Goal: Information Seeking & Learning: Learn about a topic

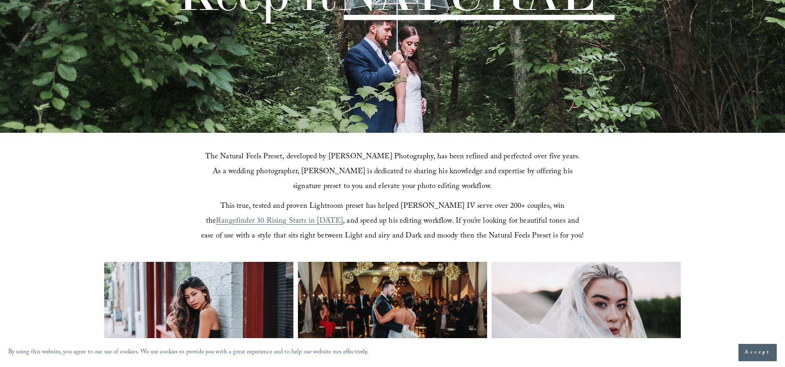
scroll to position [304, 0]
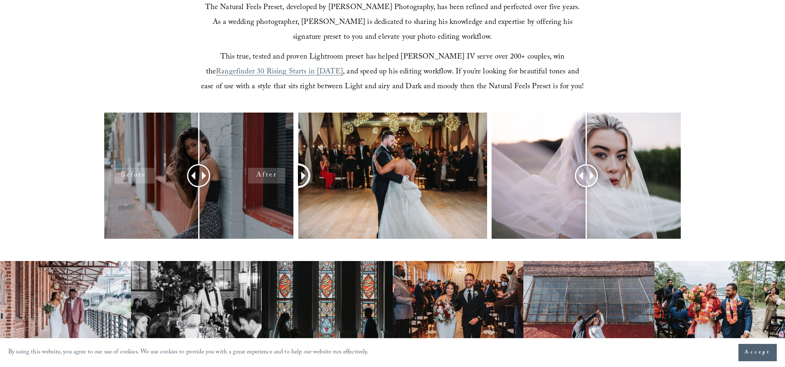
drag, startPoint x: 393, startPoint y: 175, endPoint x: 280, endPoint y: 184, distance: 114.1
click at [280, 184] on div at bounding box center [392, 186] width 785 height 148
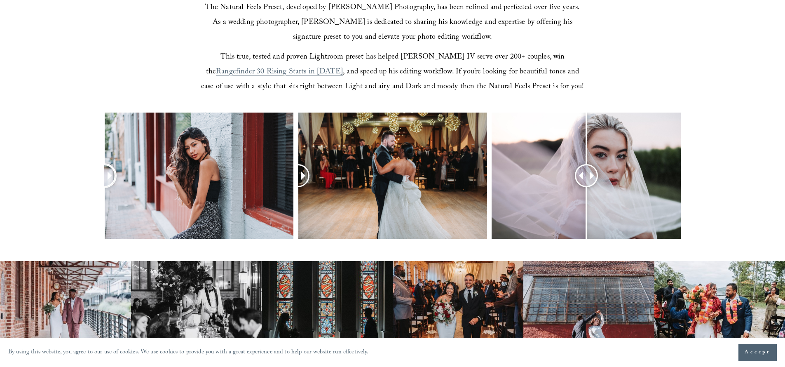
drag, startPoint x: 198, startPoint y: 176, endPoint x: 89, endPoint y: 177, distance: 108.8
click at [75, 177] on div at bounding box center [392, 186] width 785 height 148
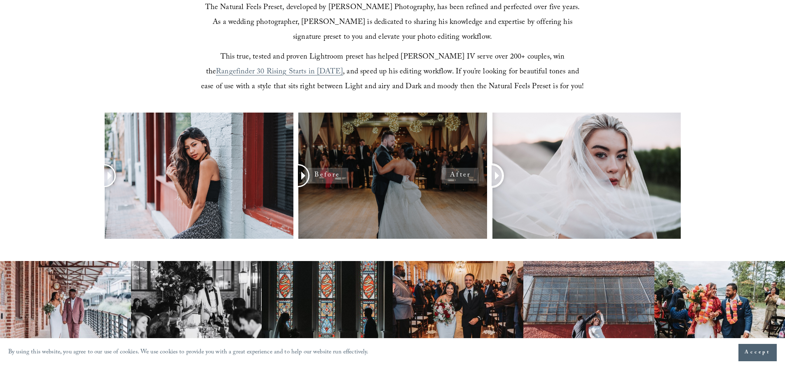
drag, startPoint x: 587, startPoint y: 177, endPoint x: 460, endPoint y: 179, distance: 126.5
click at [460, 179] on div at bounding box center [392, 186] width 785 height 148
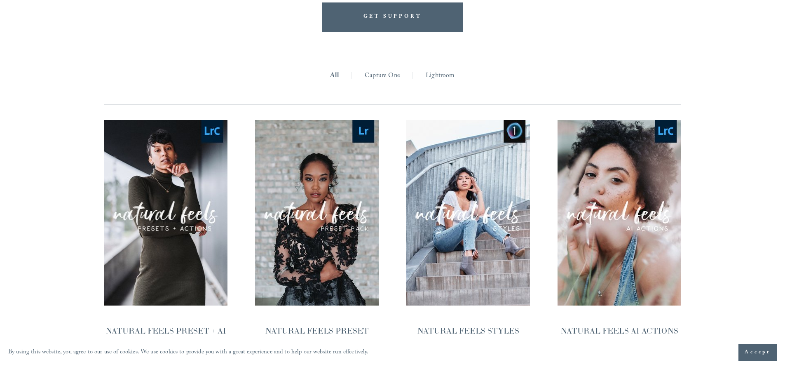
scroll to position [793, 0]
click at [36, 185] on div "**********" at bounding box center [392, 215] width 785 height 366
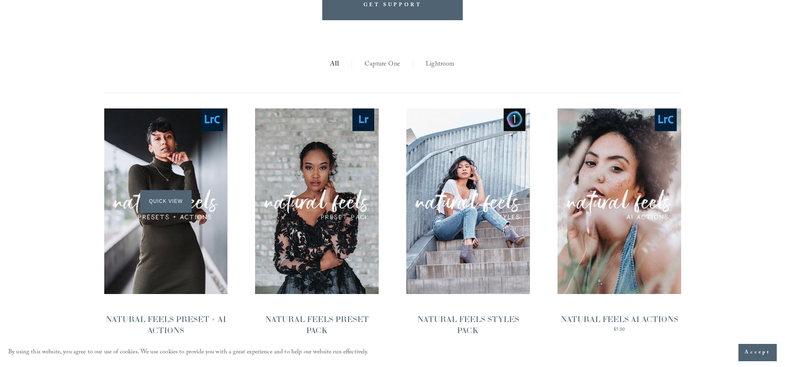
scroll to position [807, 0]
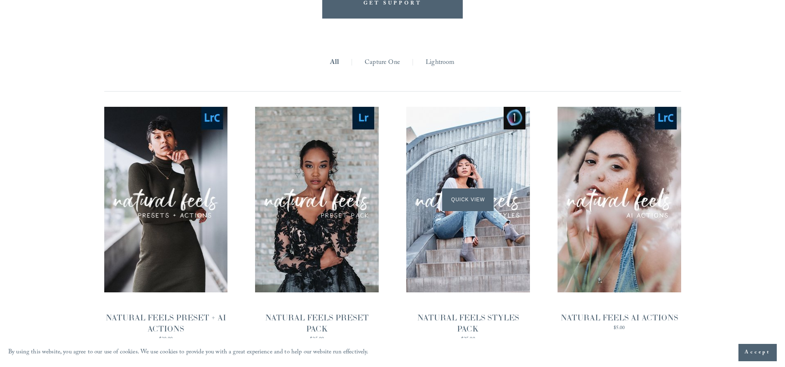
click at [475, 182] on div "Quick View" at bounding box center [468, 199] width 124 height 185
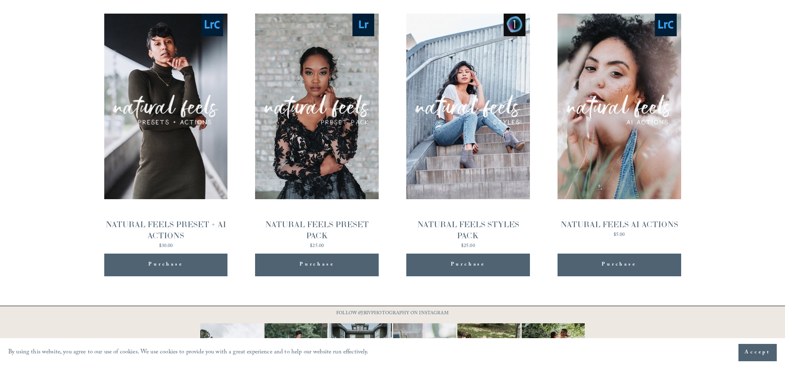
scroll to position [897, 0]
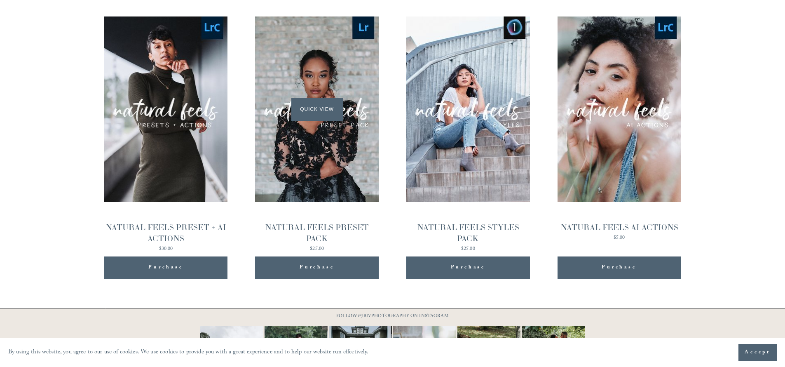
click at [329, 117] on span "Quick View" at bounding box center [316, 109] width 51 height 23
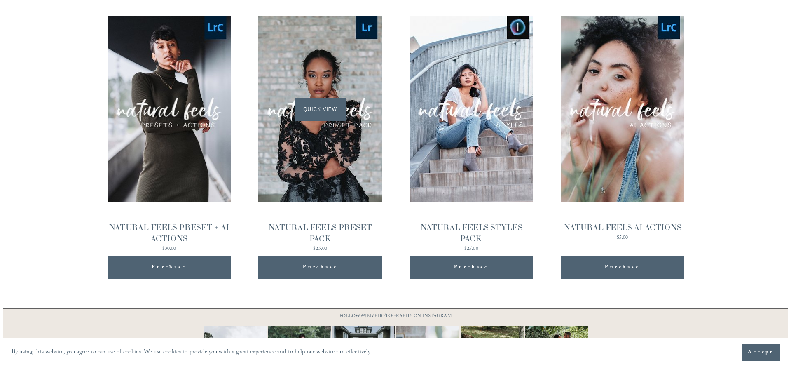
scroll to position [898, 0]
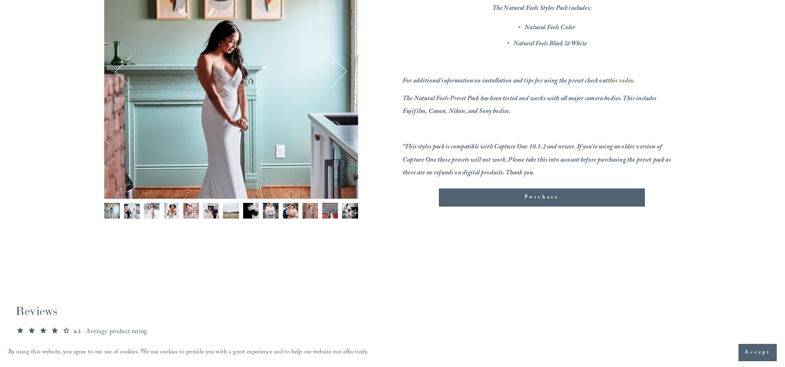
scroll to position [91, 0]
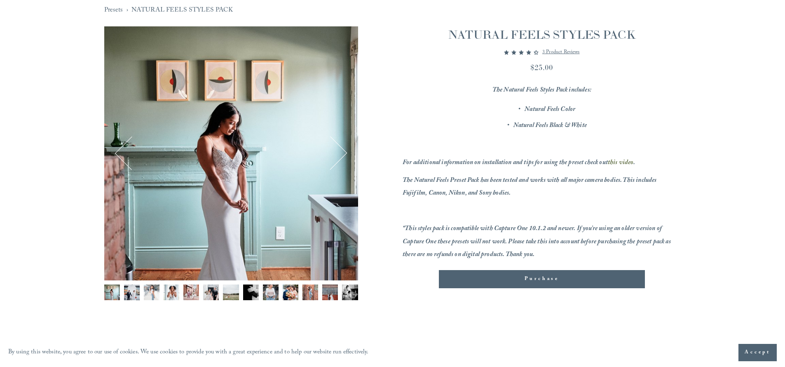
click at [346, 155] on div "Image 1 of 13" at bounding box center [231, 153] width 254 height 254
click at [338, 155] on button "Next" at bounding box center [330, 153] width 32 height 32
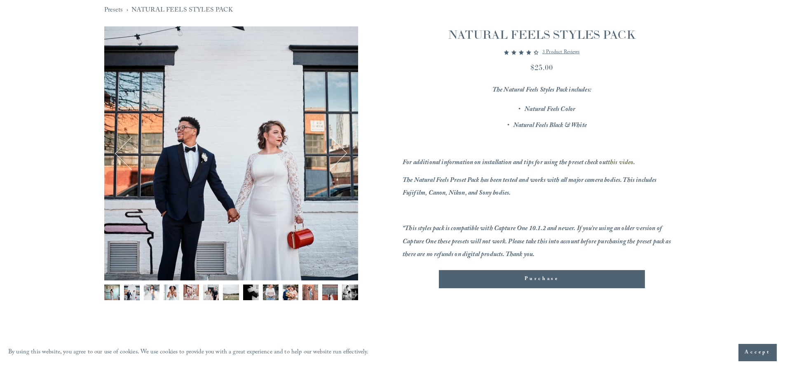
click at [338, 155] on button "Next" at bounding box center [330, 153] width 32 height 32
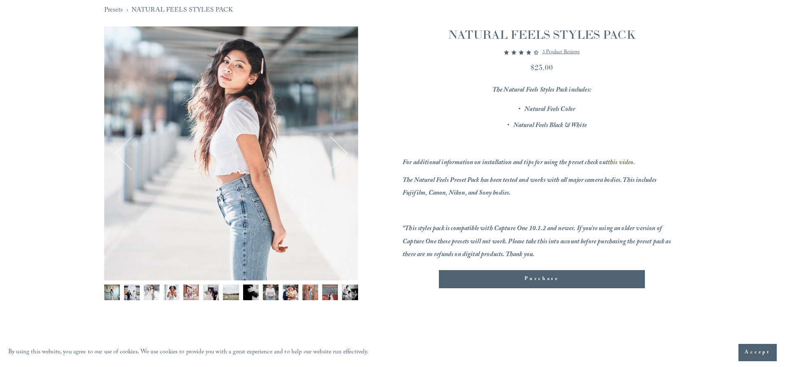
click at [338, 155] on button "Next" at bounding box center [330, 153] width 32 height 32
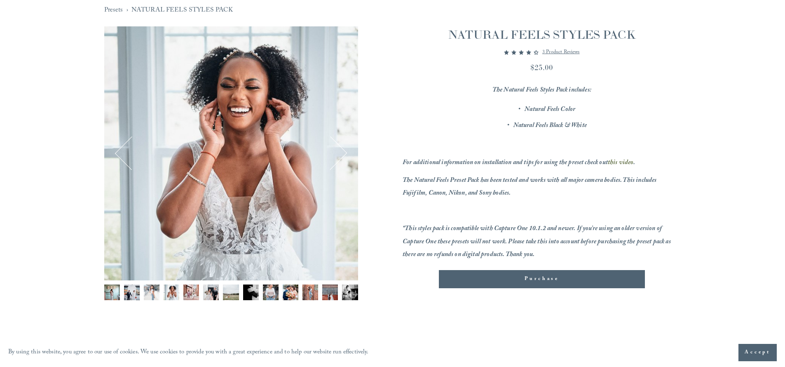
click at [338, 155] on button "Next" at bounding box center [330, 153] width 32 height 32
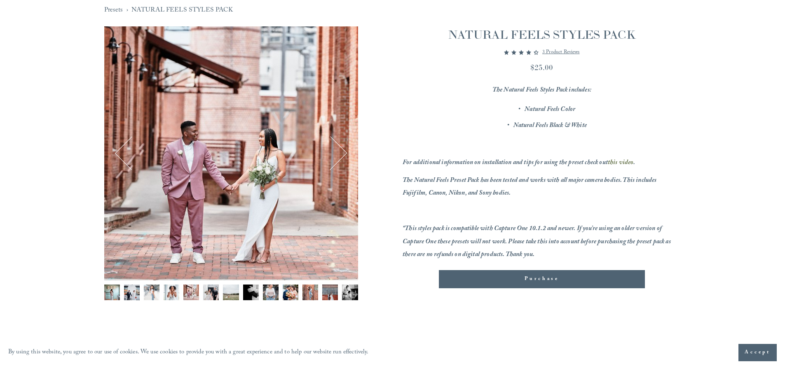
click at [338, 155] on button "Next" at bounding box center [330, 153] width 32 height 32
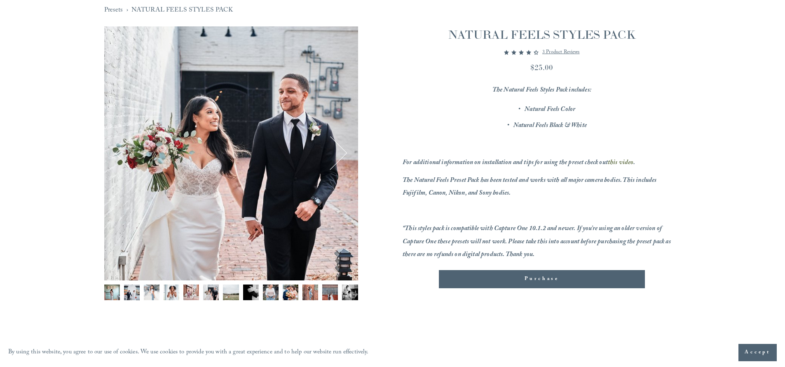
click at [338, 155] on button "Next" at bounding box center [330, 153] width 32 height 32
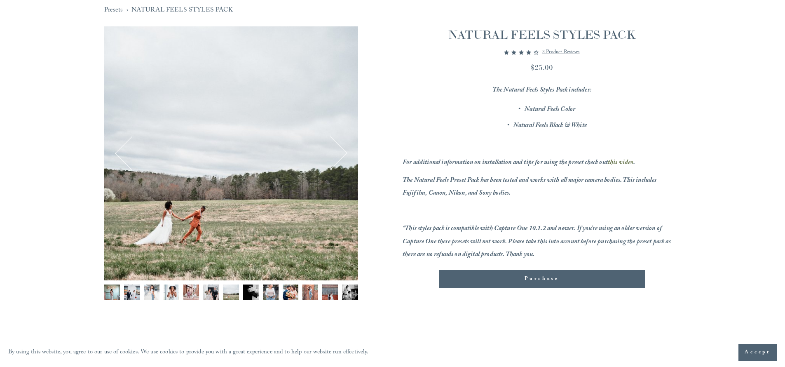
click at [338, 155] on button "Next" at bounding box center [330, 153] width 32 height 32
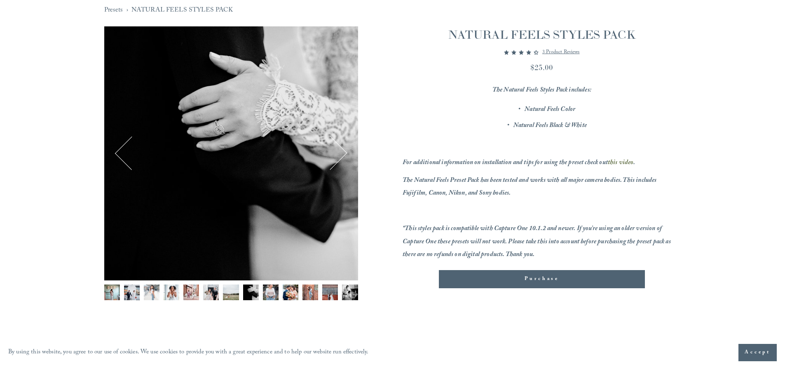
click at [338, 155] on button "Next" at bounding box center [330, 153] width 32 height 32
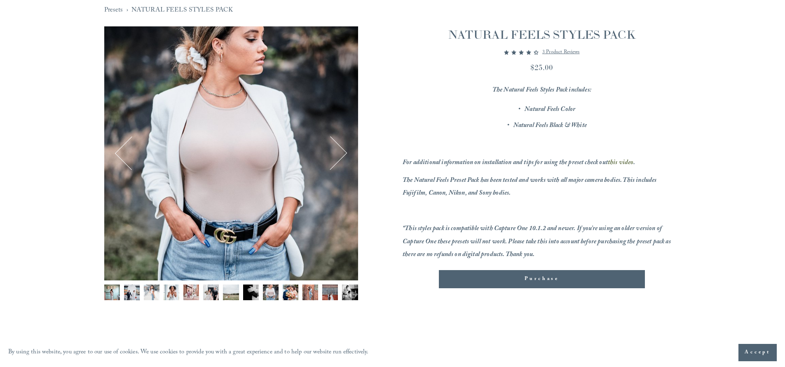
click at [338, 155] on button "Next" at bounding box center [330, 153] width 32 height 32
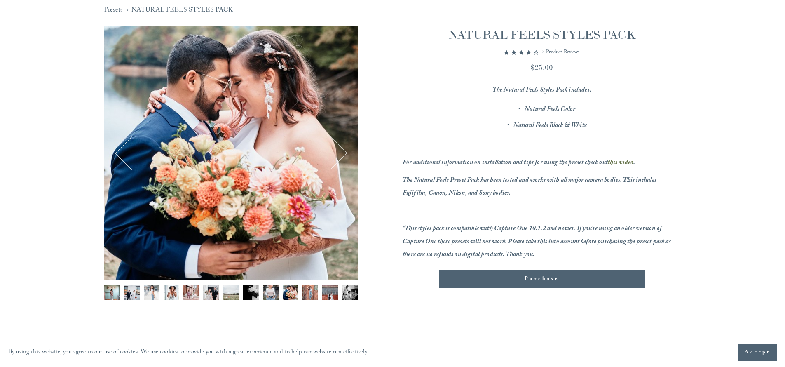
click at [338, 155] on button "Next" at bounding box center [330, 153] width 32 height 32
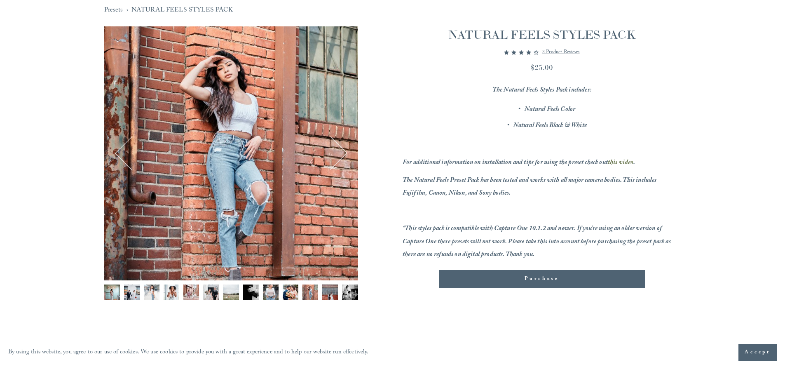
click at [338, 155] on button "Next" at bounding box center [330, 153] width 32 height 32
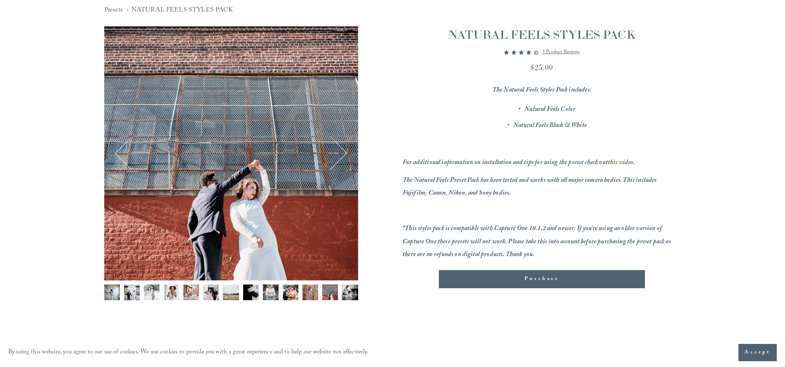
click at [338, 155] on button "Next" at bounding box center [330, 153] width 32 height 32
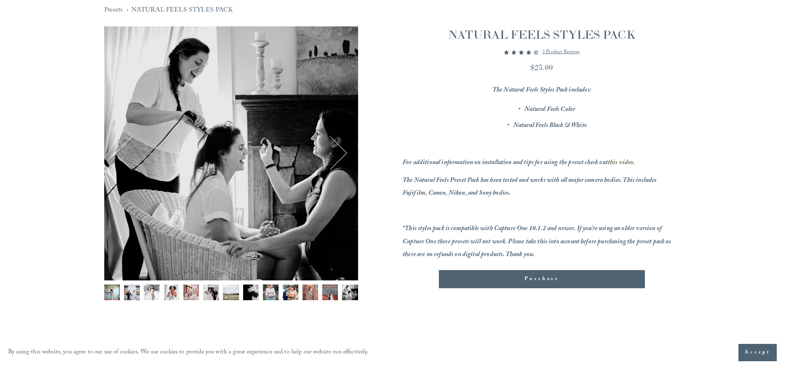
click at [338, 155] on button "Next" at bounding box center [330, 153] width 32 height 32
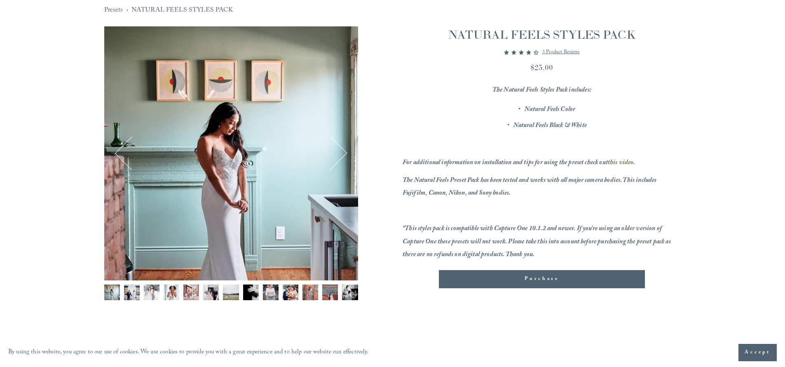
click at [338, 155] on button "Next" at bounding box center [330, 153] width 32 height 32
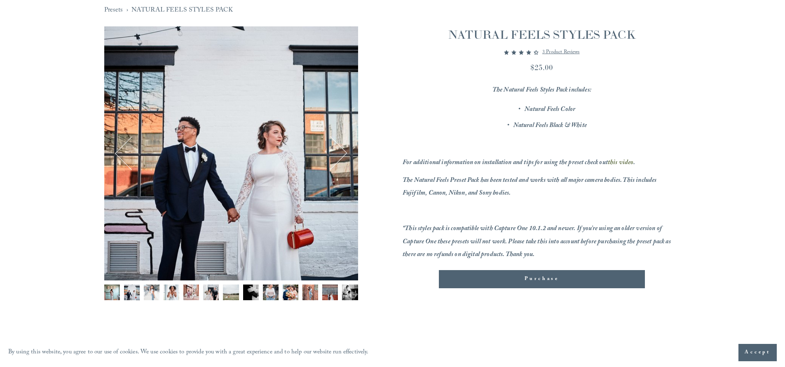
click at [342, 152] on button "Next" at bounding box center [330, 153] width 32 height 32
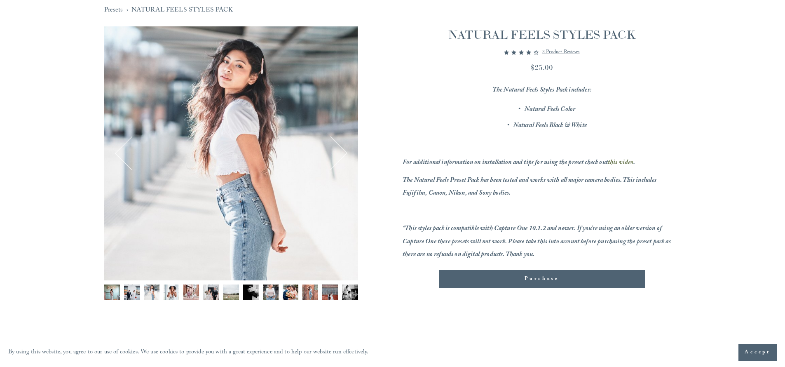
click at [342, 152] on button "Next" at bounding box center [330, 153] width 32 height 32
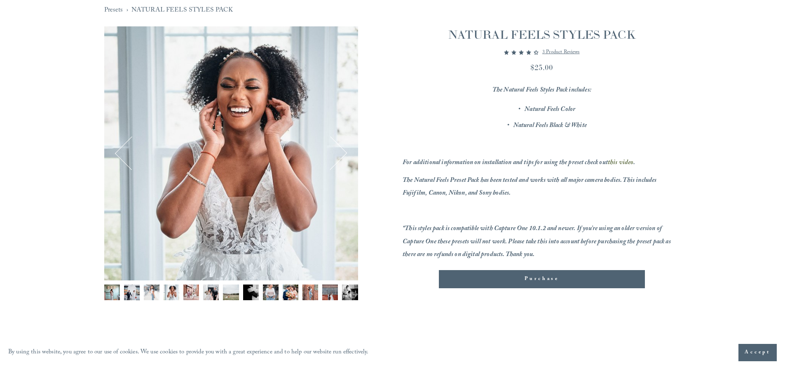
click at [342, 152] on button "Next" at bounding box center [330, 153] width 32 height 32
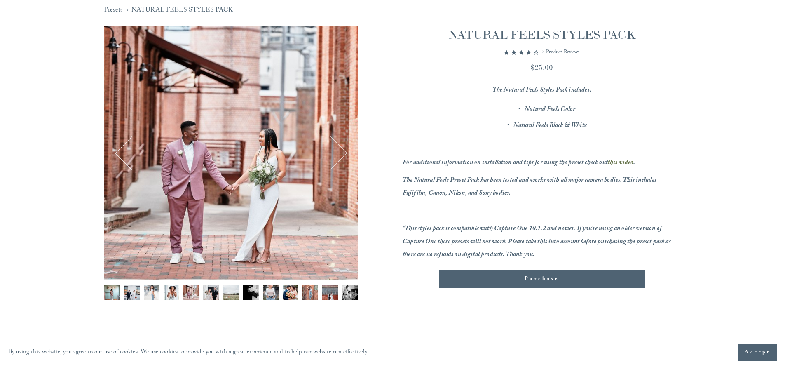
click at [342, 152] on button "Next" at bounding box center [330, 153] width 32 height 32
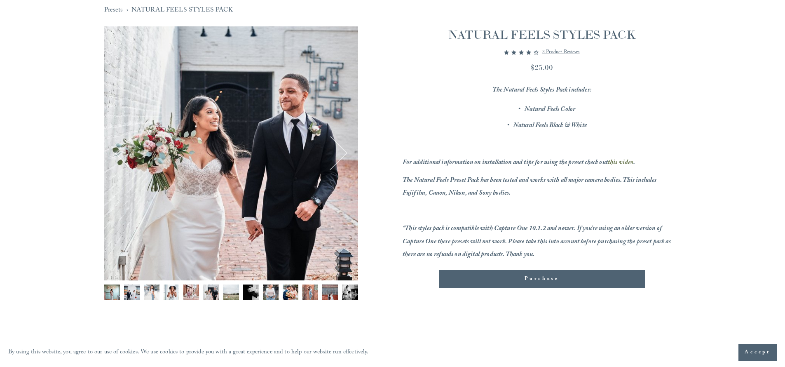
click at [342, 152] on button "Next" at bounding box center [330, 153] width 32 height 32
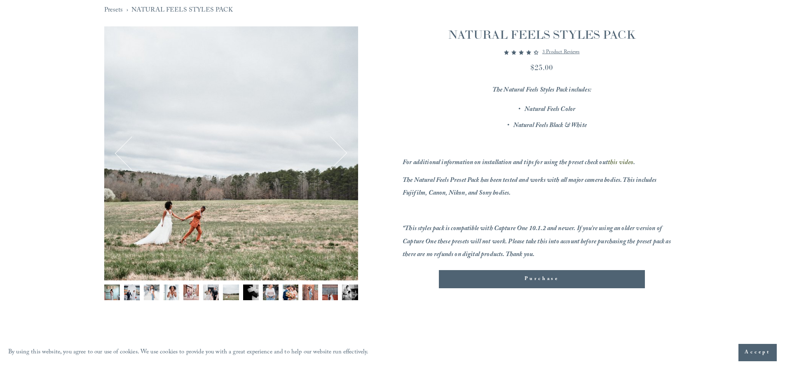
click at [342, 152] on button "Next" at bounding box center [330, 153] width 32 height 32
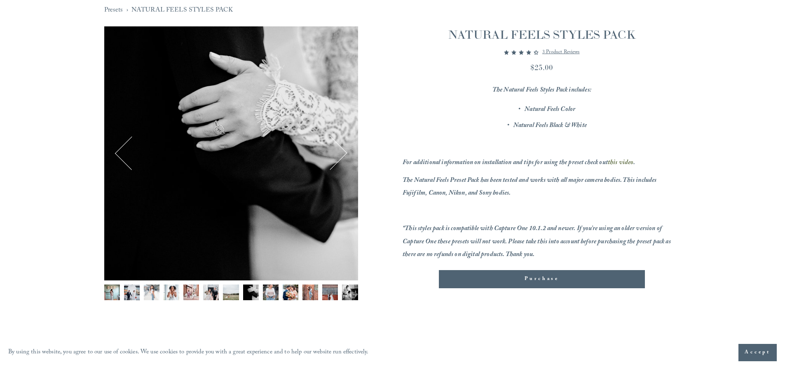
click at [342, 152] on button "Next" at bounding box center [330, 153] width 32 height 32
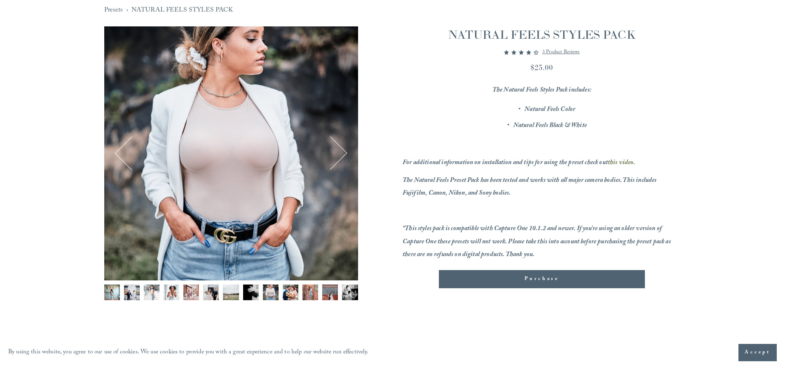
click at [342, 152] on button "Next" at bounding box center [330, 153] width 32 height 32
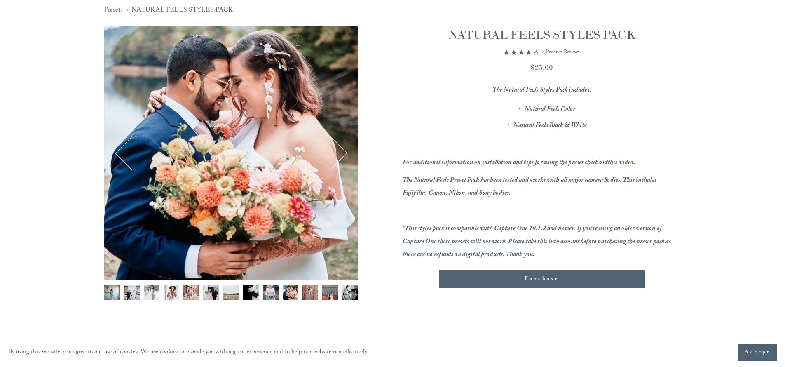
click at [342, 152] on button "Next" at bounding box center [330, 153] width 32 height 32
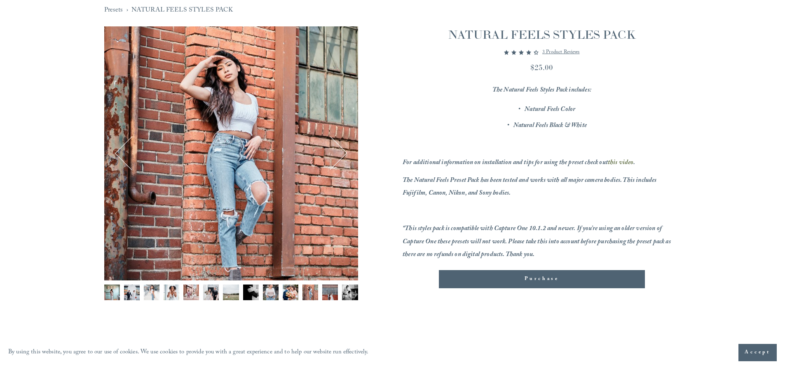
click at [342, 152] on button "Next" at bounding box center [330, 153] width 32 height 32
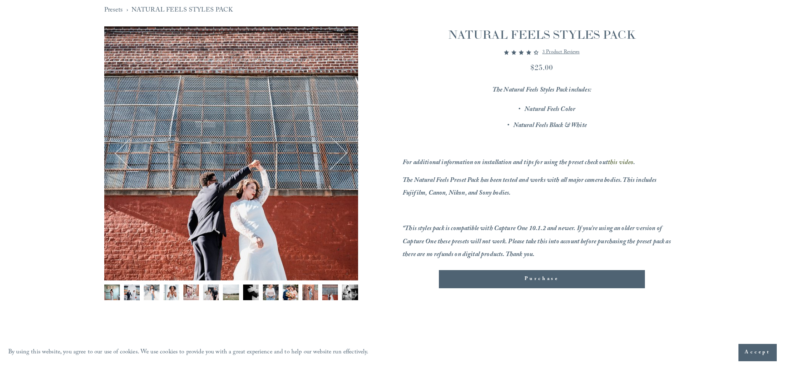
scroll to position [412, 0]
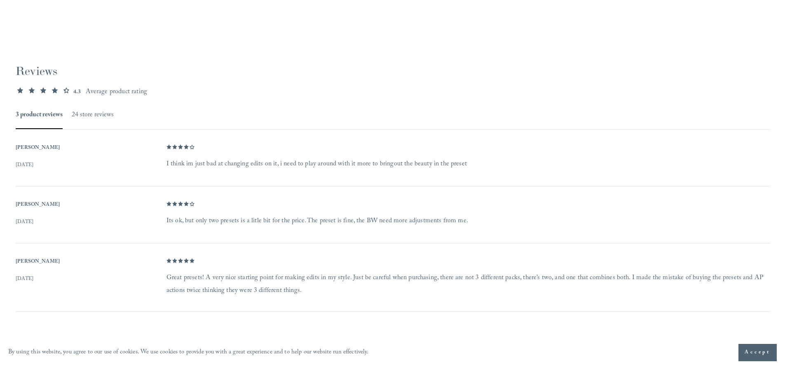
click at [83, 115] on button "24 store reviews" at bounding box center [93, 115] width 42 height 12
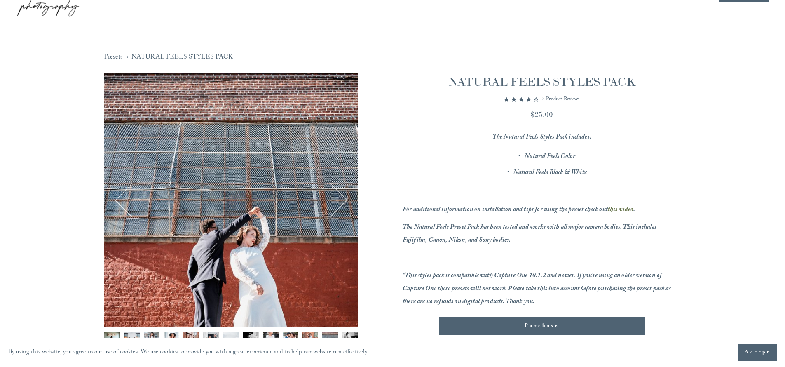
scroll to position [0, 0]
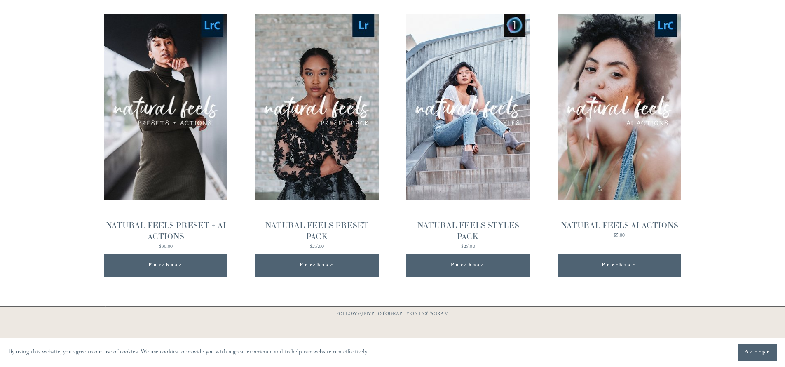
scroll to position [898, 0]
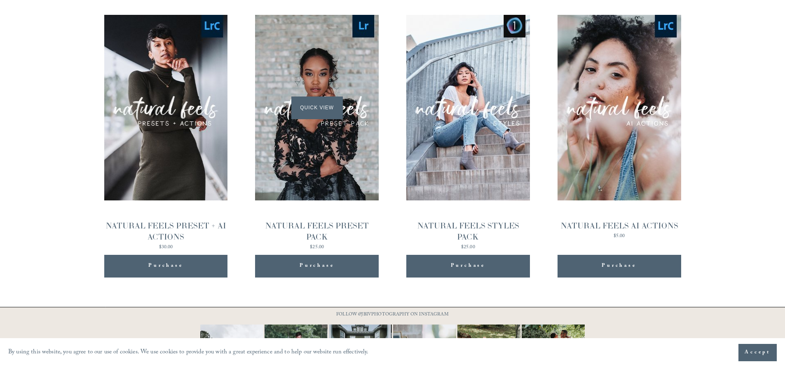
click at [315, 169] on div "Quick View" at bounding box center [317, 107] width 124 height 185
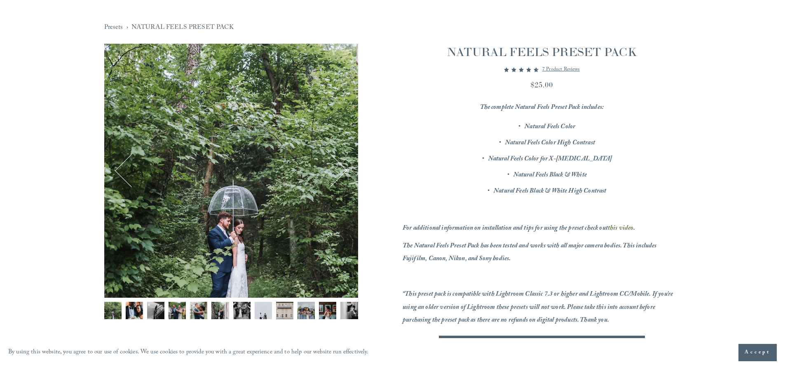
scroll to position [141, 0]
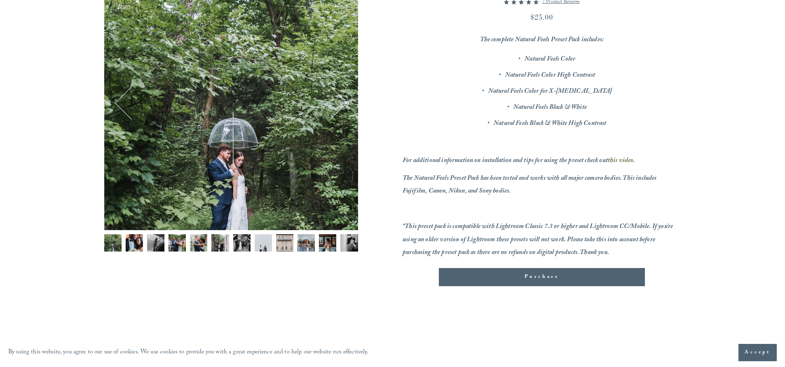
click at [217, 246] on img "Image 6 of 12" at bounding box center [219, 242] width 17 height 17
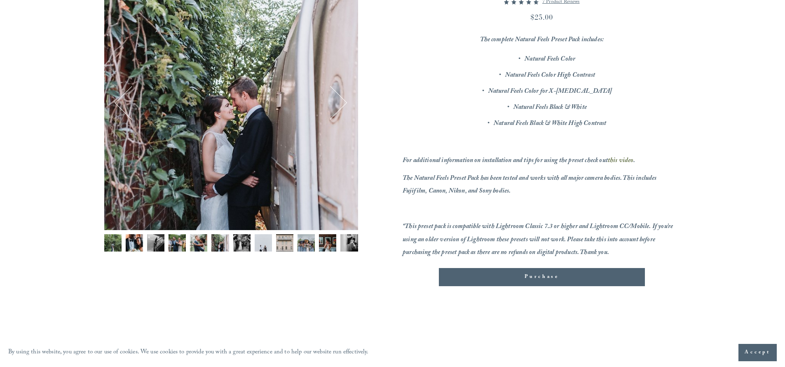
click at [338, 108] on button "Next" at bounding box center [330, 103] width 32 height 32
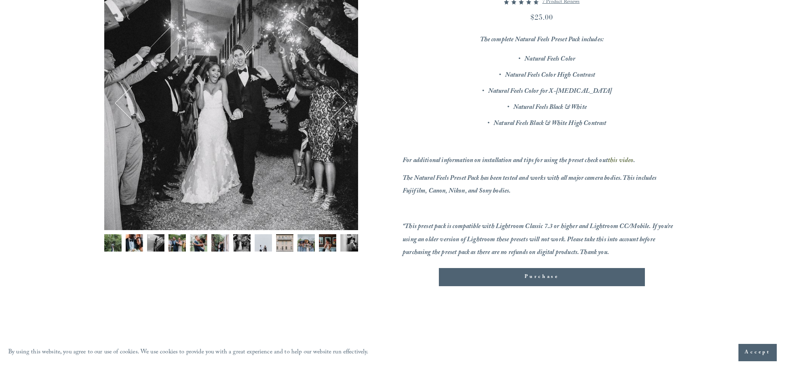
click at [338, 108] on button "Next" at bounding box center [330, 103] width 32 height 32
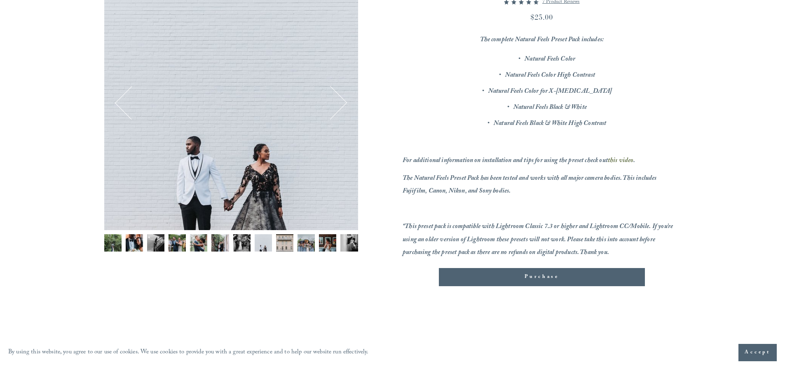
click at [338, 108] on button "Next" at bounding box center [330, 103] width 32 height 32
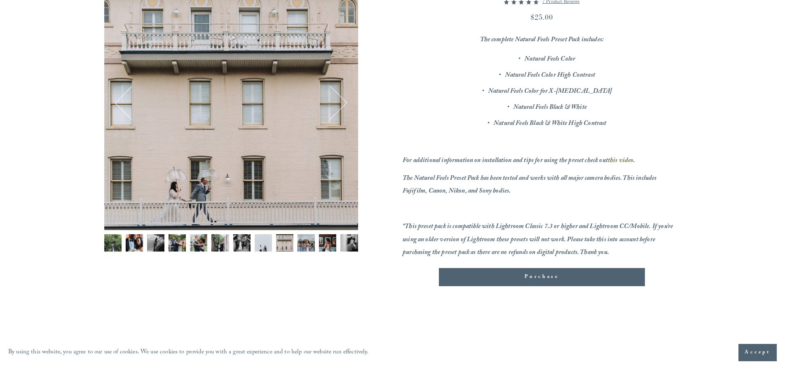
click at [338, 108] on button "Next" at bounding box center [330, 103] width 32 height 32
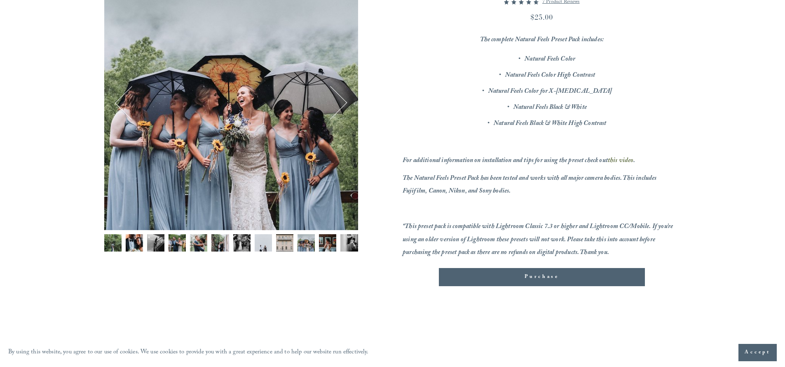
click at [338, 108] on button "Next" at bounding box center [330, 103] width 32 height 32
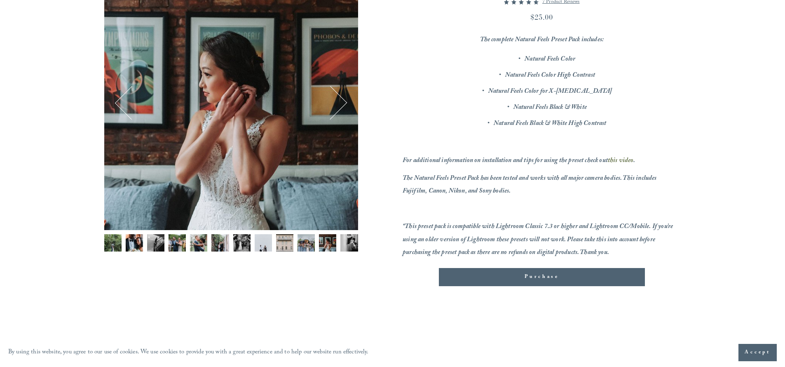
click at [338, 108] on button "Next" at bounding box center [330, 103] width 32 height 32
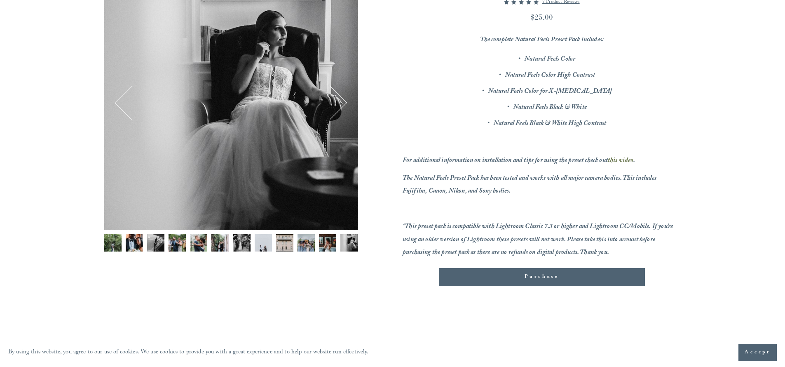
click at [338, 108] on button "Next" at bounding box center [330, 103] width 32 height 32
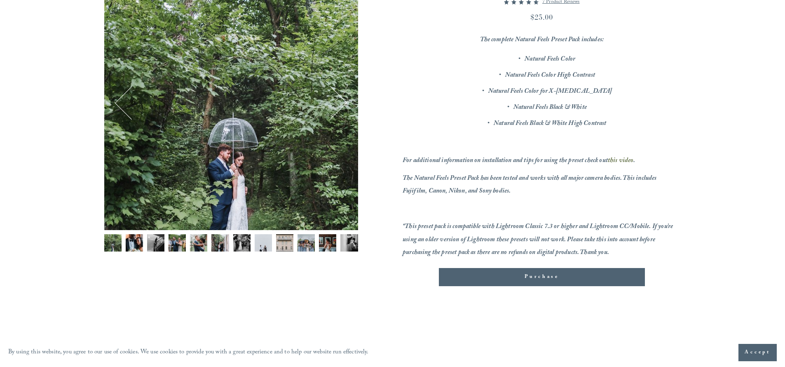
click at [338, 108] on button "Next" at bounding box center [330, 103] width 32 height 32
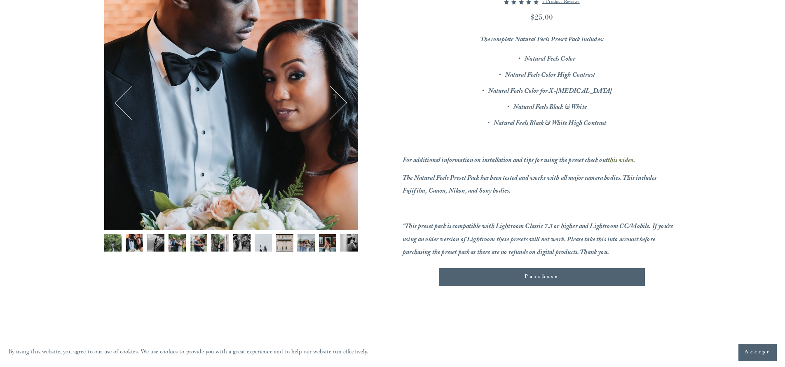
click at [338, 108] on button "Next" at bounding box center [330, 103] width 32 height 32
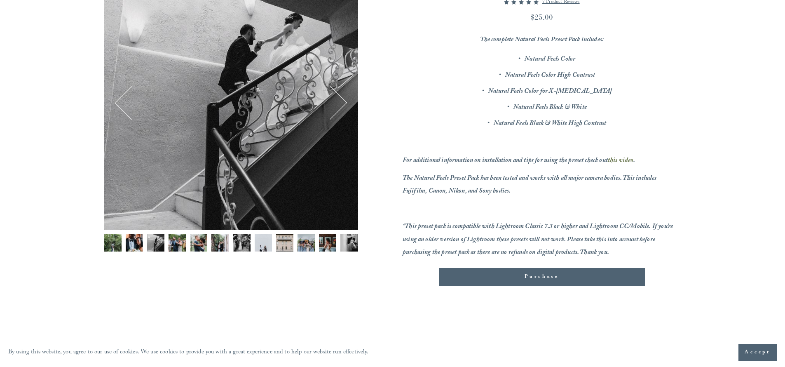
click at [338, 108] on button "Next" at bounding box center [330, 103] width 32 height 32
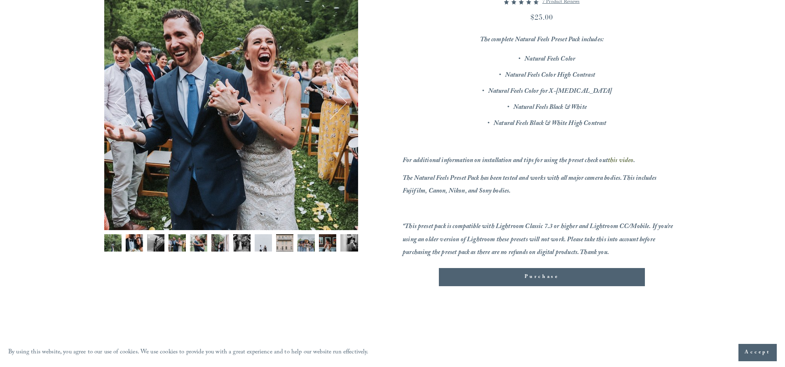
click at [338, 108] on button "Next" at bounding box center [330, 103] width 32 height 32
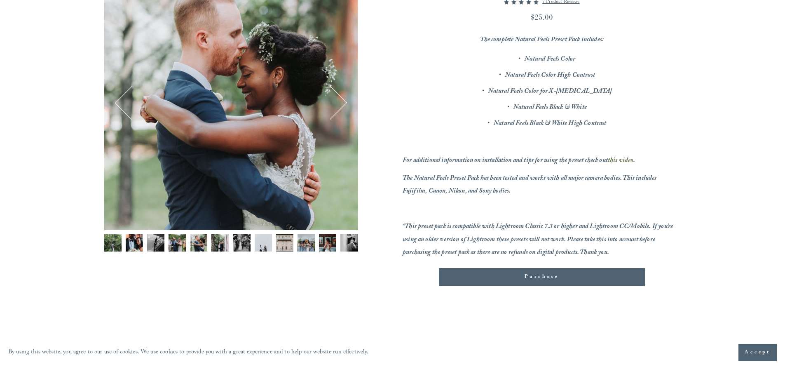
click at [338, 108] on button "Next" at bounding box center [330, 103] width 32 height 32
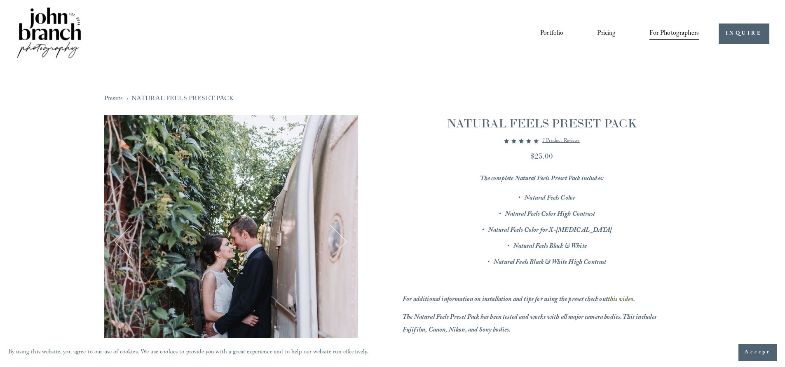
scroll to position [0, 0]
